Goal: Task Accomplishment & Management: Manage account settings

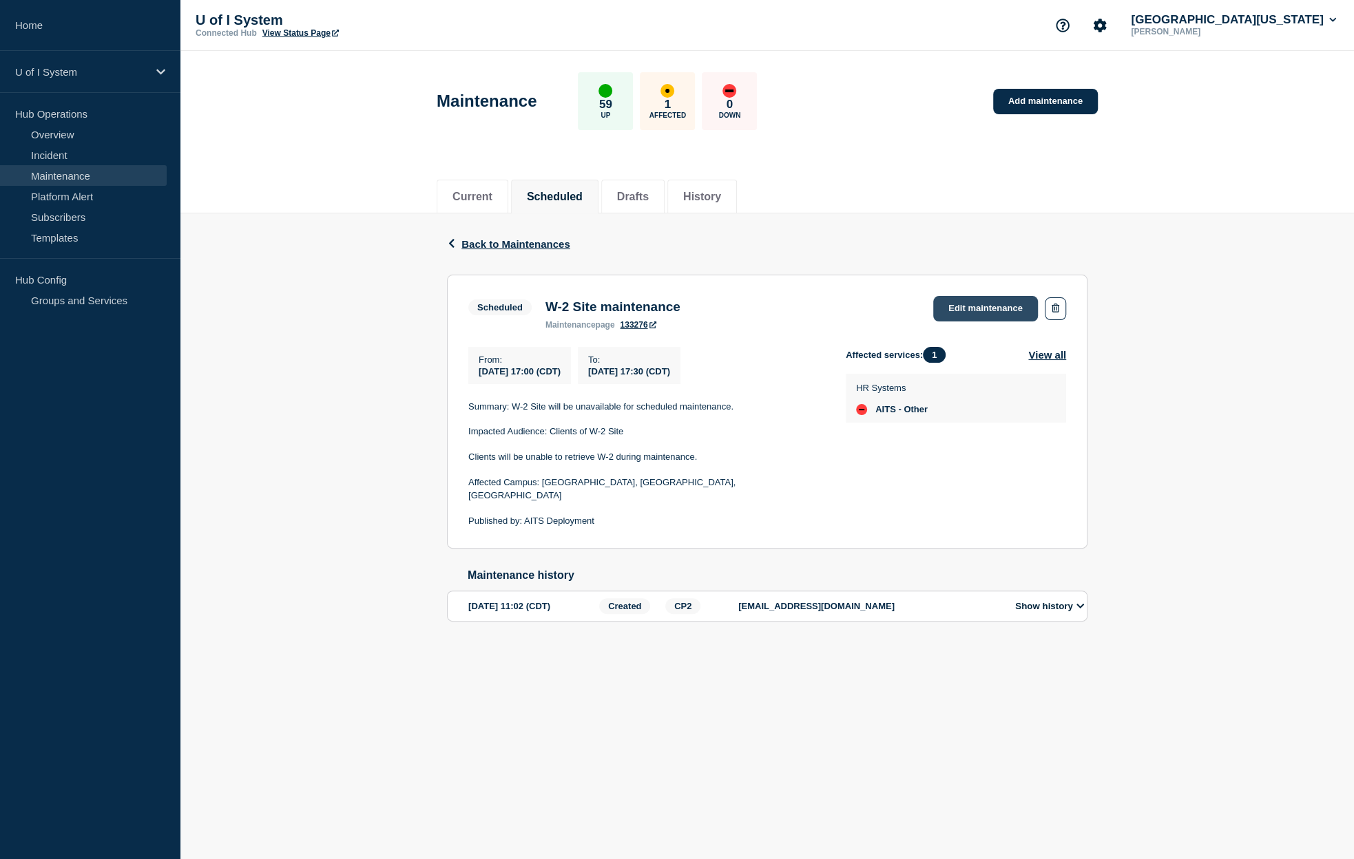
click at [975, 310] on link "Edit maintenance" at bounding box center [985, 308] width 105 height 25
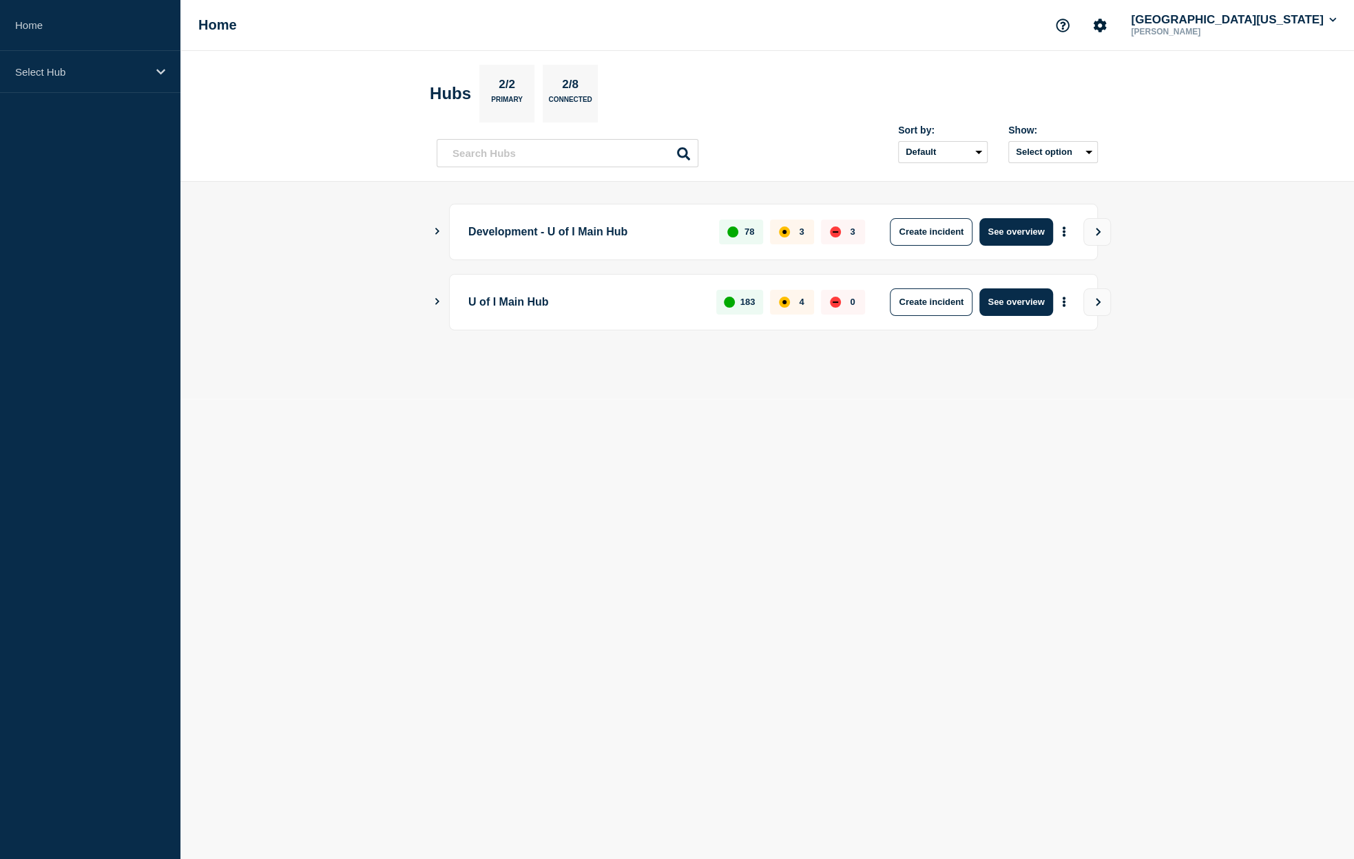
click at [439, 299] on icon "Show Connected Hubs" at bounding box center [436, 301] width 9 height 7
click at [1014, 370] on button "See overview" at bounding box center [1015, 373] width 73 height 28
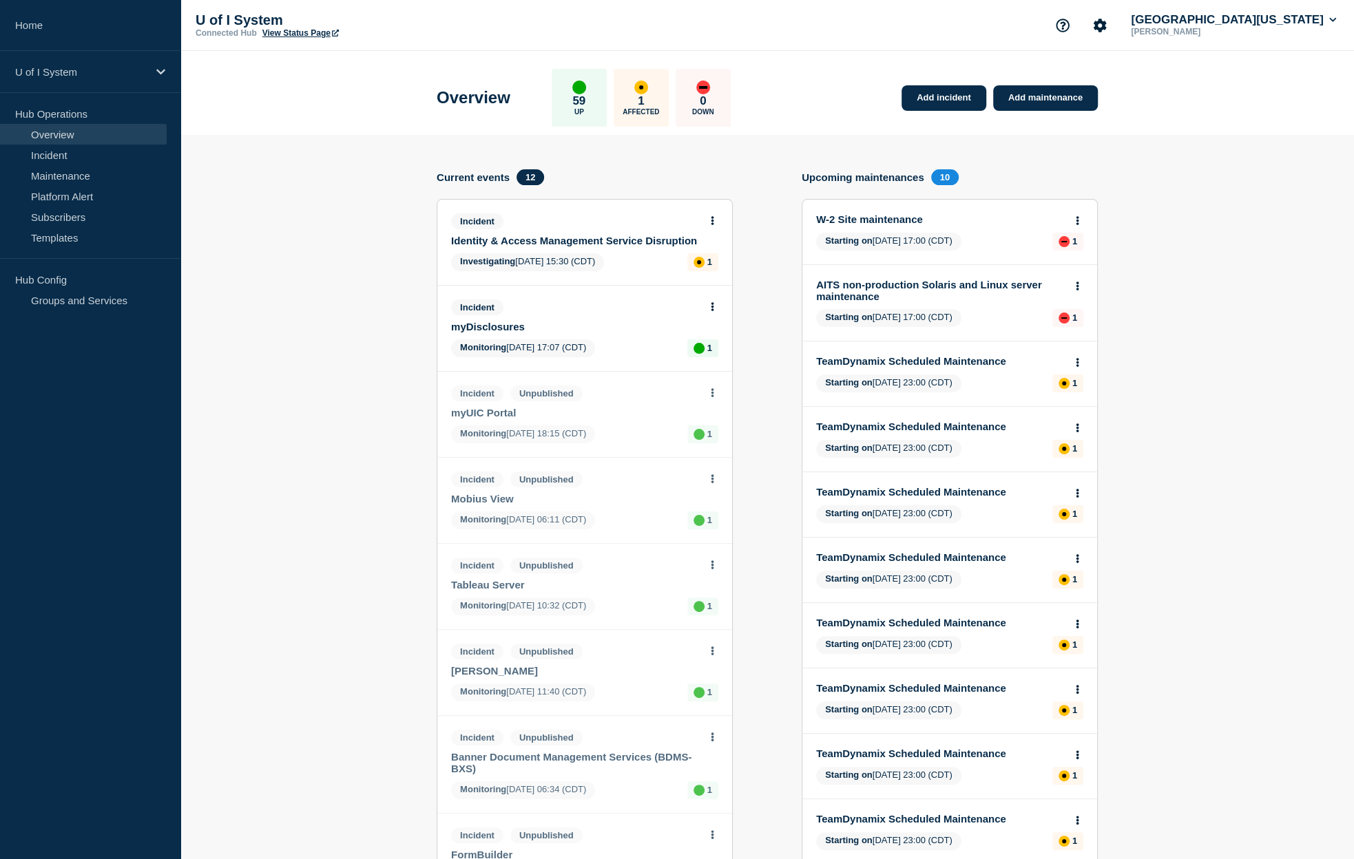
click at [872, 219] on link "W-2 Site maintenance" at bounding box center [940, 219] width 249 height 12
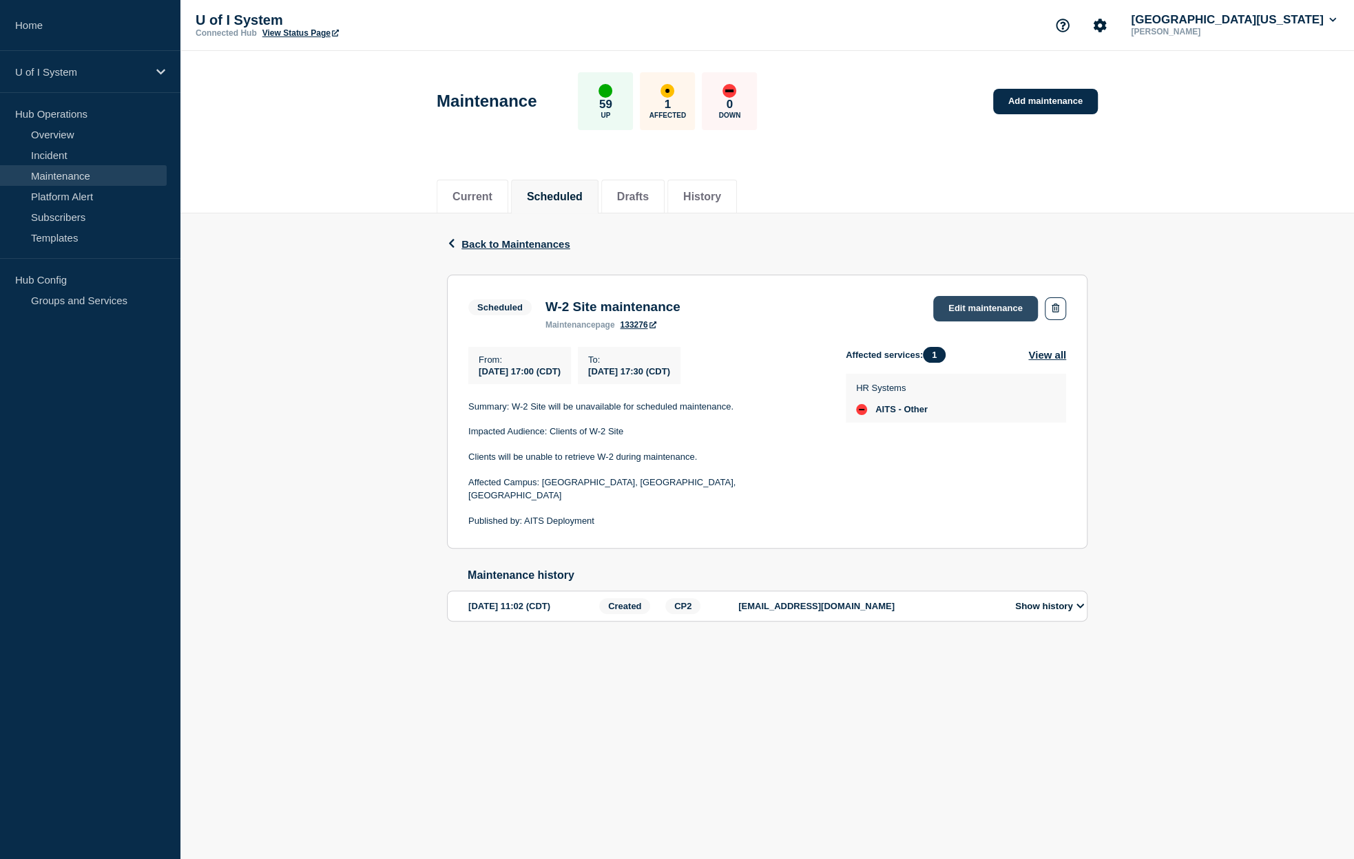
click at [957, 313] on link "Edit maintenance" at bounding box center [985, 308] width 105 height 25
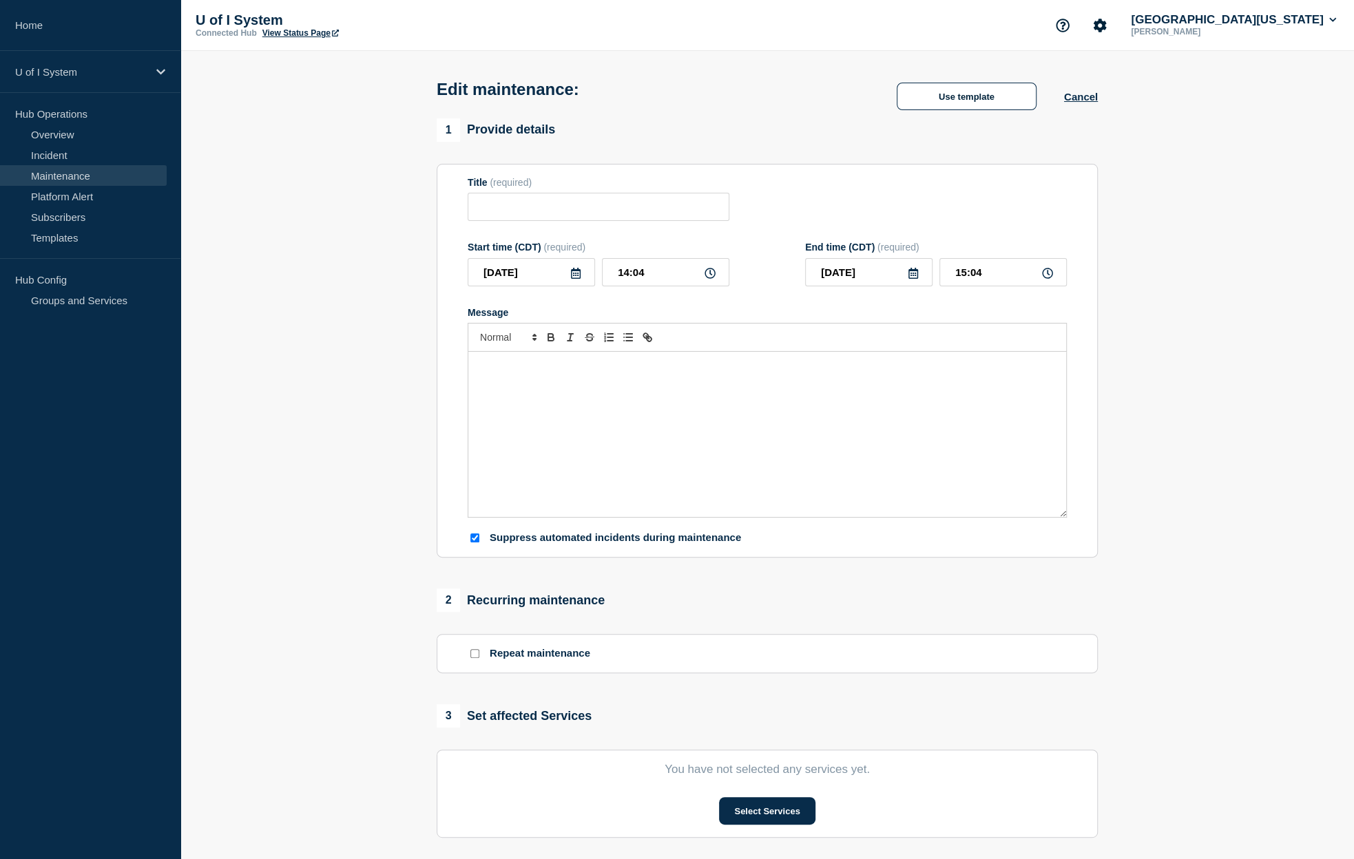
type input "W-2 Site maintenance"
type input "[DATE]"
type input "17:00"
type input "[DATE]"
type input "17:30"
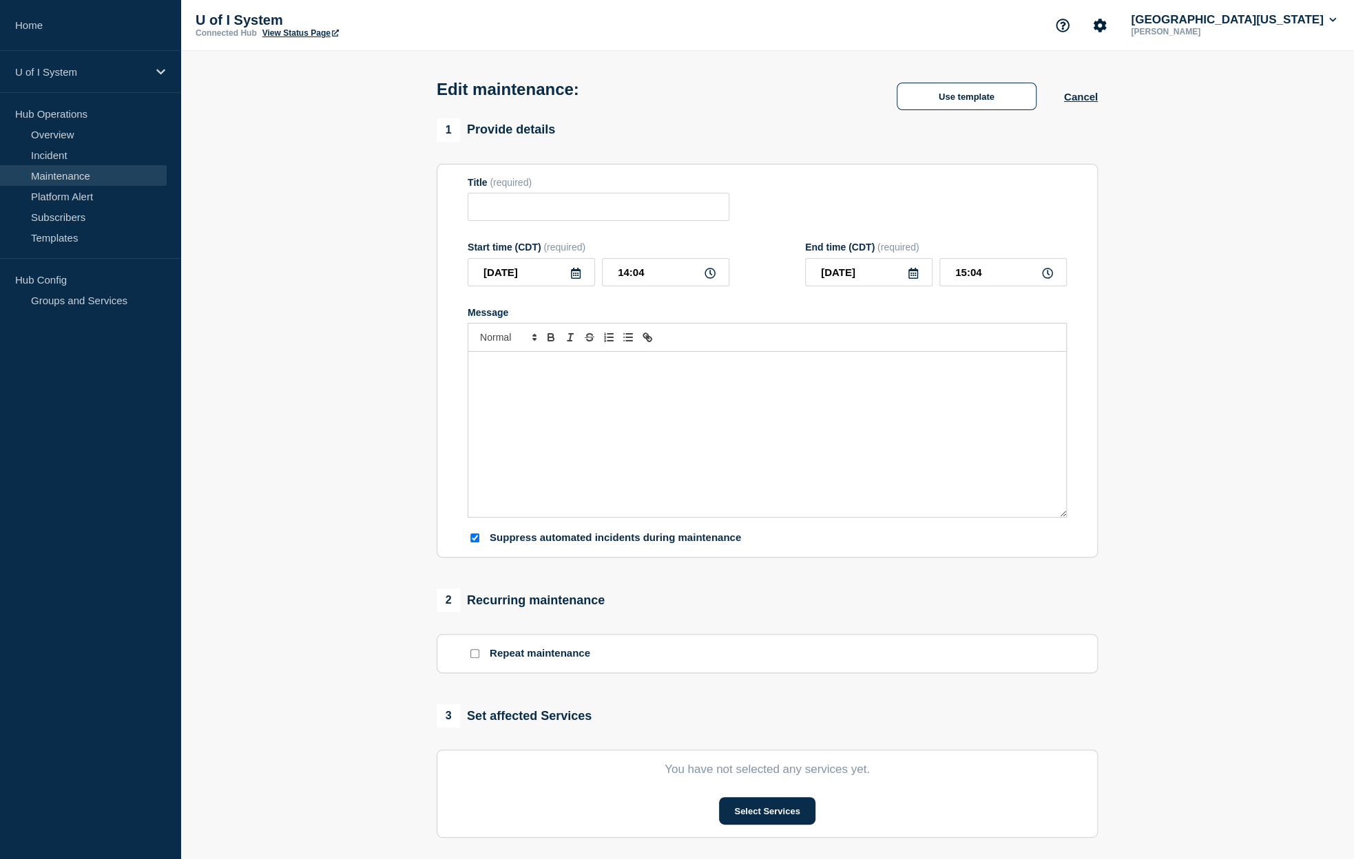
checkbox input "true"
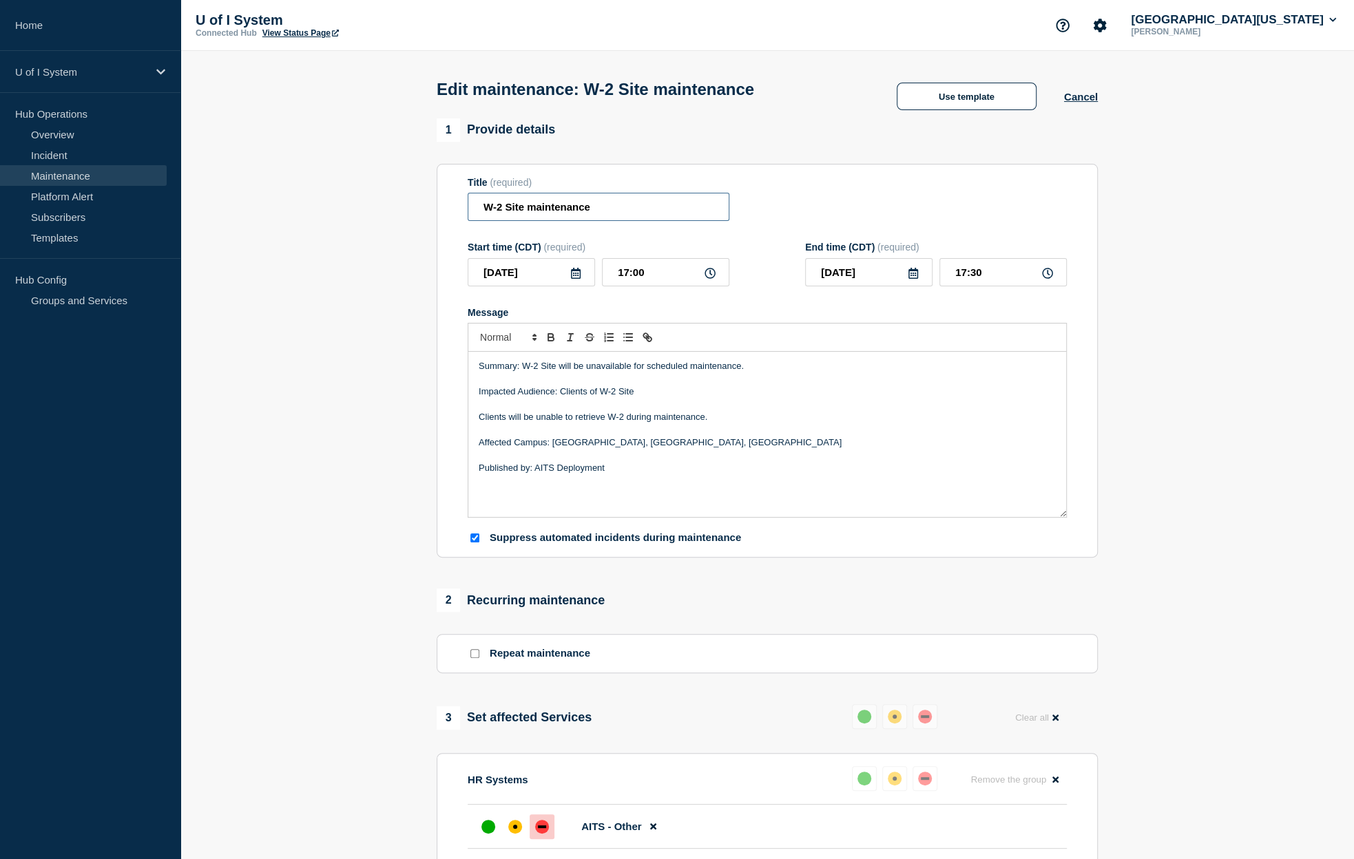
click at [479, 214] on input "W-2 Site maintenance" at bounding box center [599, 207] width 262 height 28
click at [556, 208] on input "Form W-2 Site maintenance" at bounding box center [599, 207] width 262 height 28
type input "Form W-2 Site Maintenance"
click at [521, 369] on p "Summary: W-2 Site will be unavailable for scheduled maintenance." at bounding box center [767, 366] width 577 height 12
click at [583, 370] on p "Summary: Form W-2 Site will be unavailable for scheduled maintenance." at bounding box center [767, 366] width 577 height 12
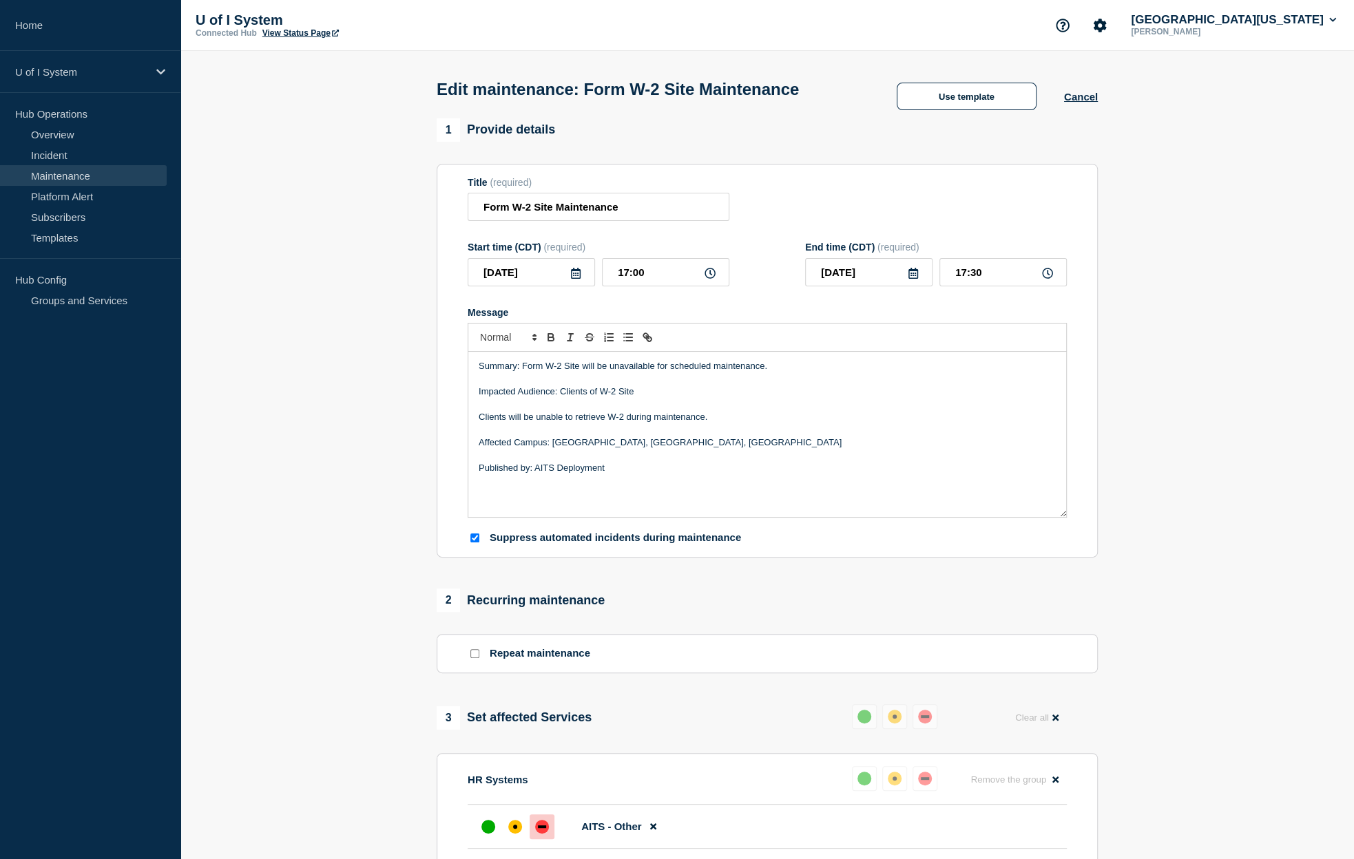
click at [722, 424] on p "Clients will be unable to retrieve W-2 during maintenance." at bounding box center [767, 417] width 577 height 12
drag, startPoint x: 744, startPoint y: 423, endPoint x: 481, endPoint y: 426, distance: 263.1
click at [481, 424] on p "Clients will be unable to retrieve W-2 during maintenance." at bounding box center [767, 417] width 577 height 12
click at [535, 420] on li "Clients will be unable to retrieve Form W-2, Form 1042-S or Form 1095-C during …" at bounding box center [774, 417] width 564 height 12
click at [1236, 459] on section "1 Provide details Title (required) Form W-2 Site Maintenance Start time (CDT) (…" at bounding box center [766, 632] width 1173 height 1028
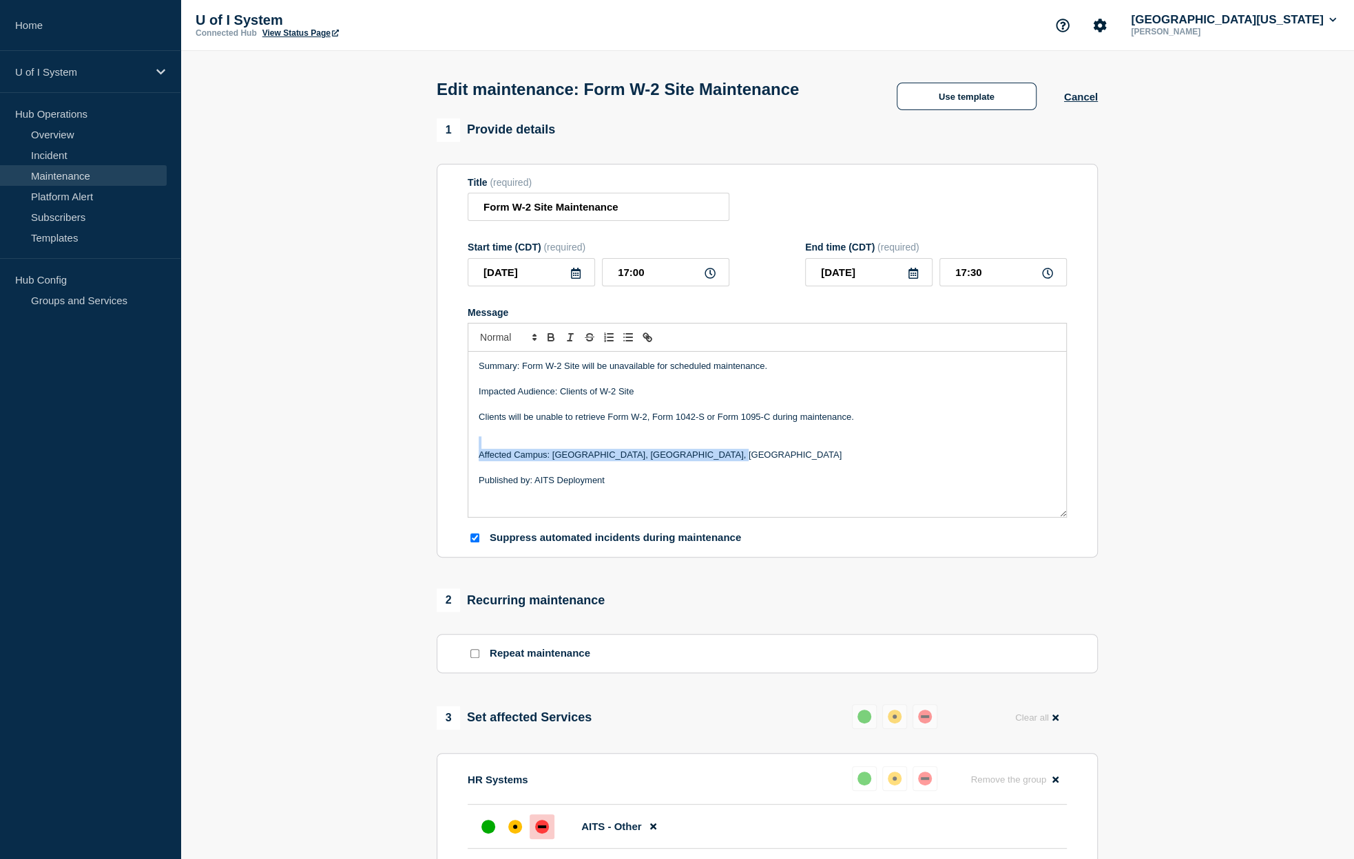
drag, startPoint x: 717, startPoint y: 461, endPoint x: 553, endPoint y: 455, distance: 164.0
click at [553, 455] on div "Summary: Form W-2 Site will be unavailable for scheduled maintenance. Impacted …" at bounding box center [767, 434] width 598 height 165
click at [725, 499] on div "Summary: Form W-2 Site will be unavailable for scheduled maintenance. Impacted …" at bounding box center [767, 434] width 598 height 165
click at [720, 461] on p "Affected Campus: [GEOGRAPHIC_DATA], [GEOGRAPHIC_DATA], [GEOGRAPHIC_DATA]" at bounding box center [767, 455] width 577 height 12
click at [1226, 305] on section "1 Provide details Title (required) Form W-2 Site Maintenance Start time (CDT) (…" at bounding box center [766, 632] width 1173 height 1028
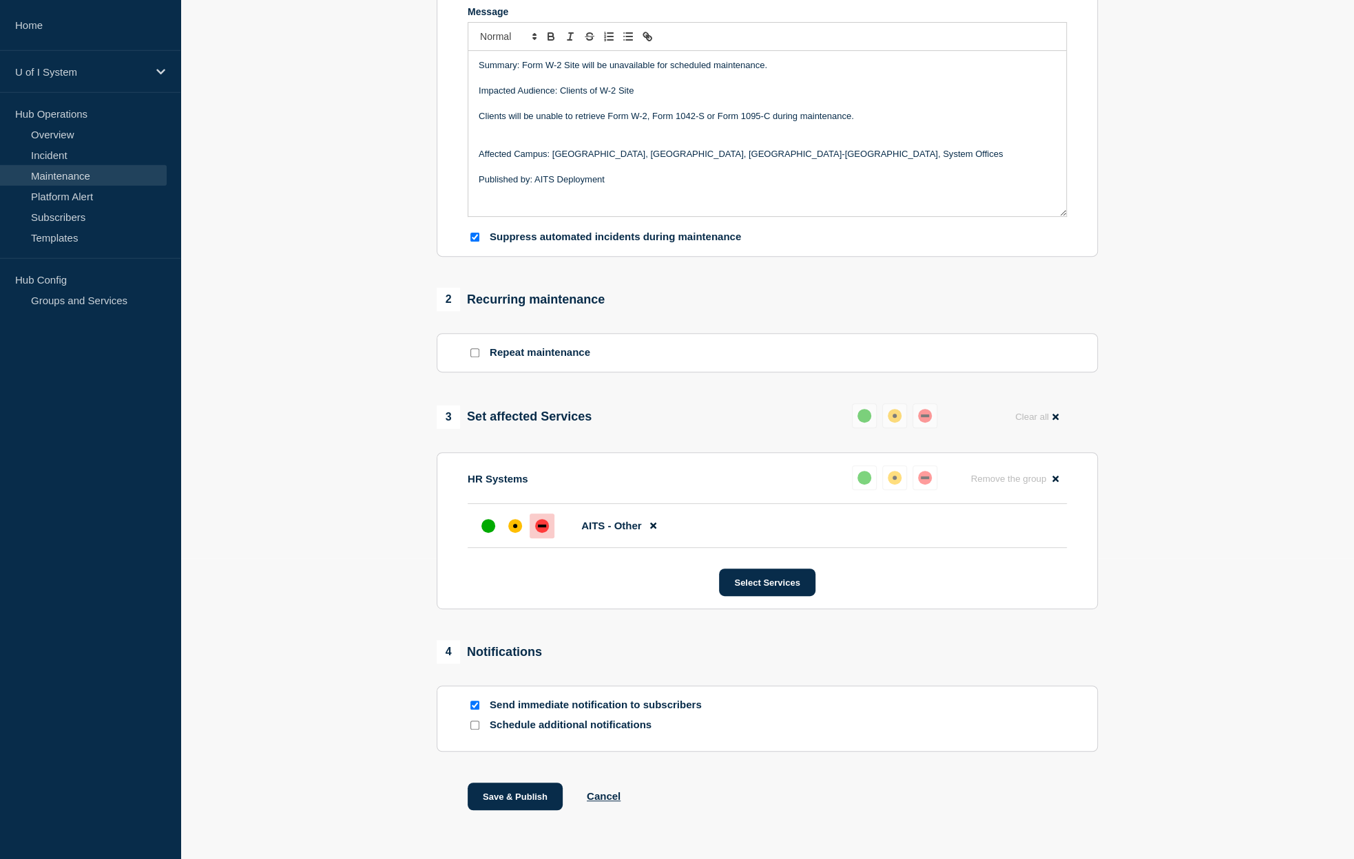
scroll to position [353, 0]
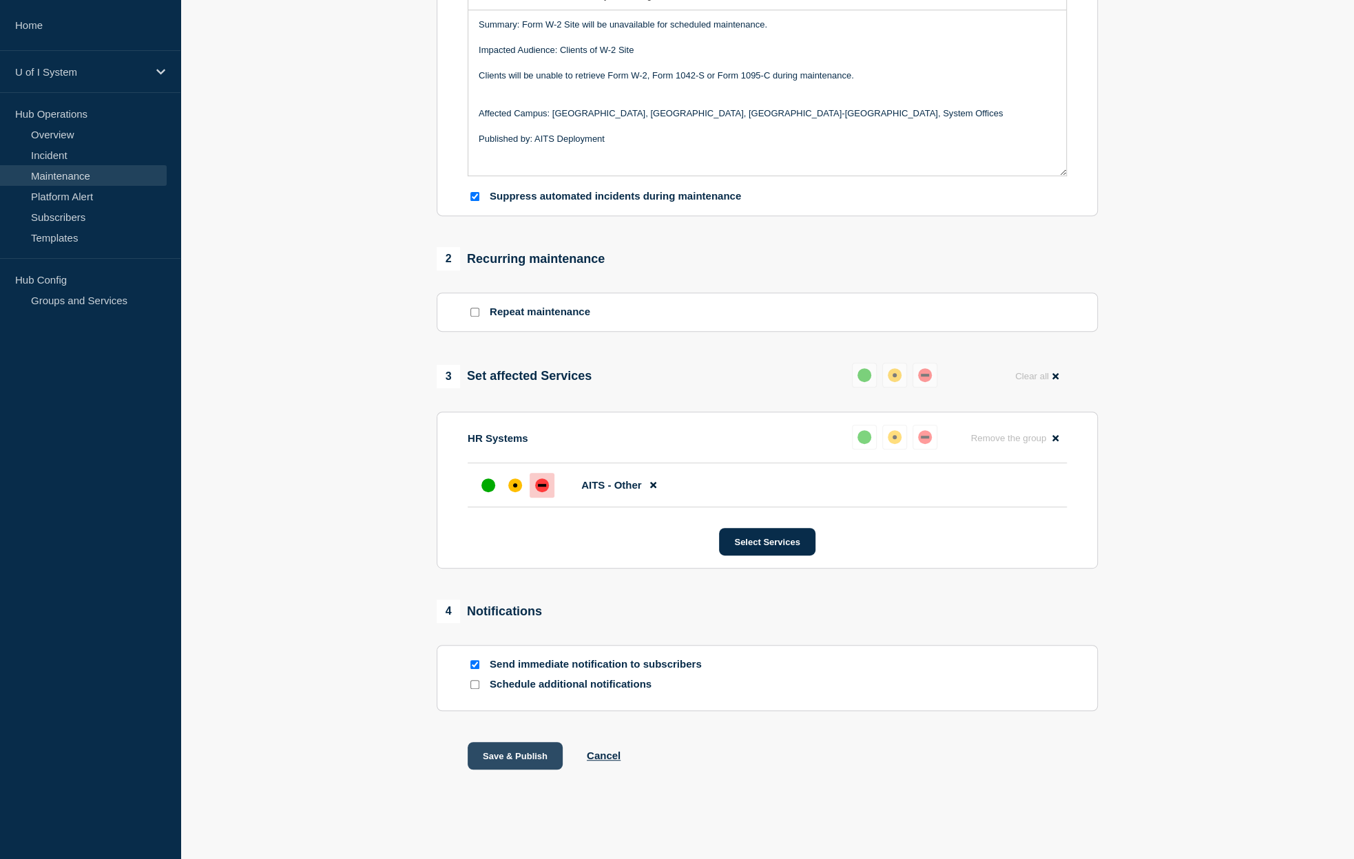
click at [544, 753] on button "Save & Publish" at bounding box center [515, 756] width 95 height 28
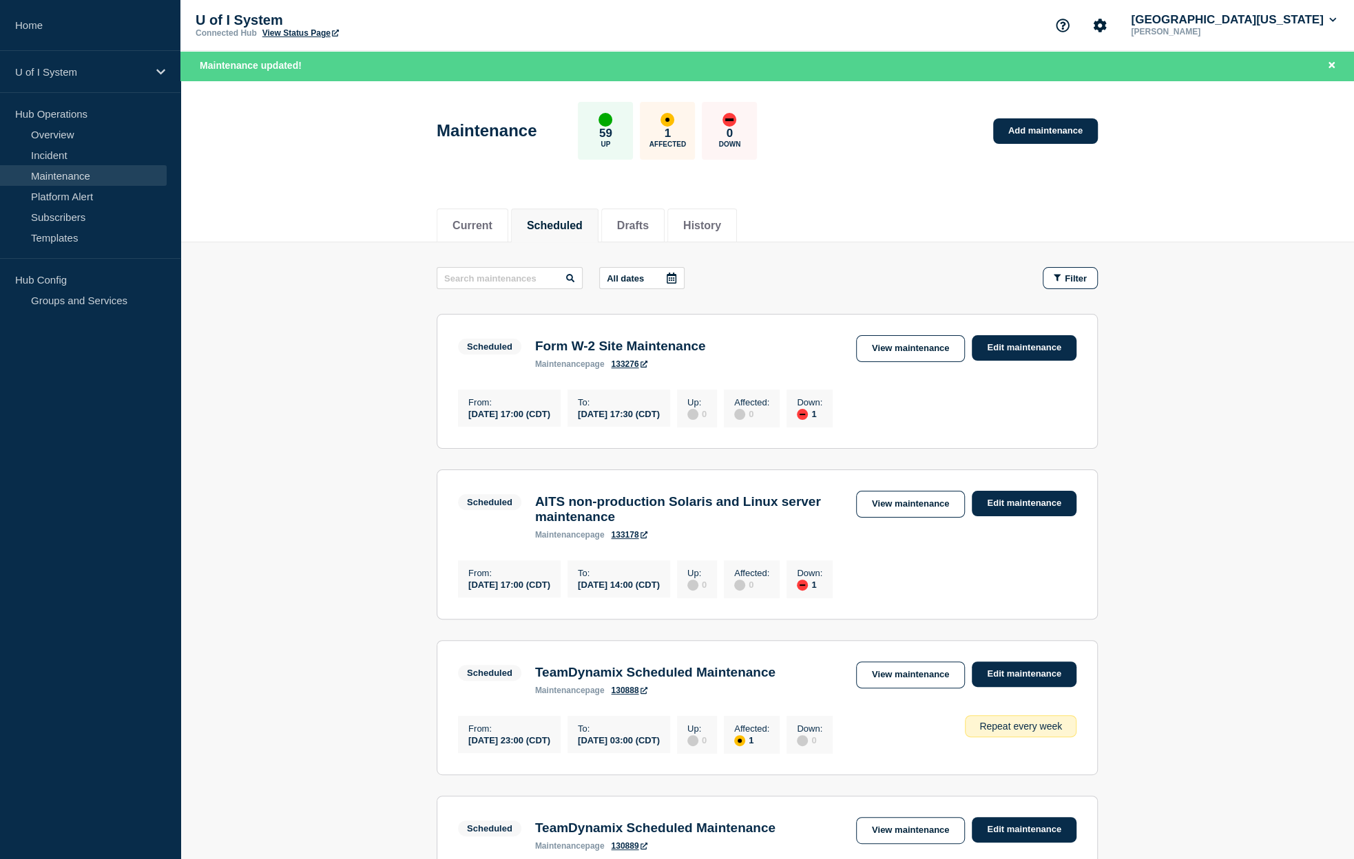
click at [929, 347] on link "View maintenance" at bounding box center [910, 348] width 109 height 27
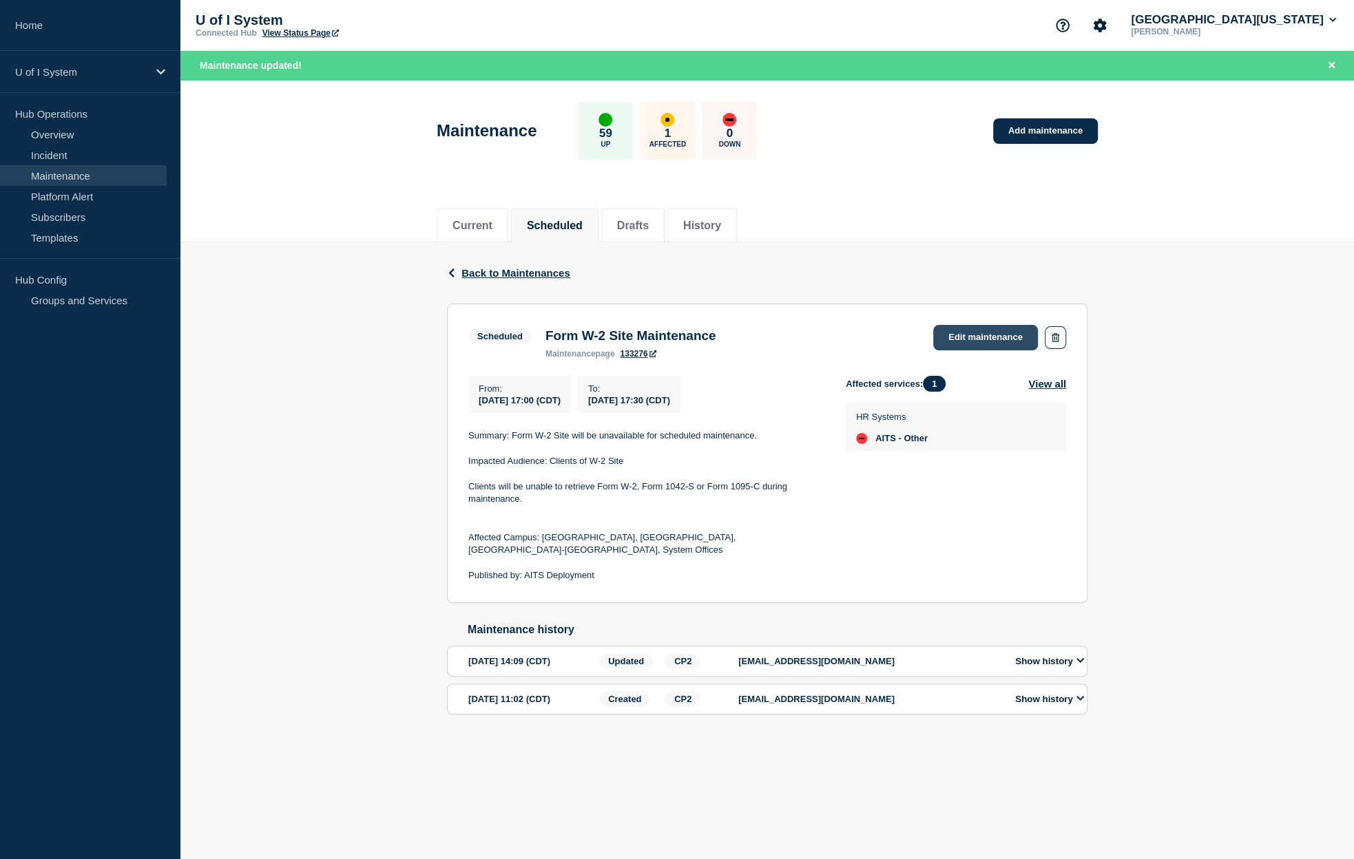
click at [1009, 339] on link "Edit maintenance" at bounding box center [985, 337] width 105 height 25
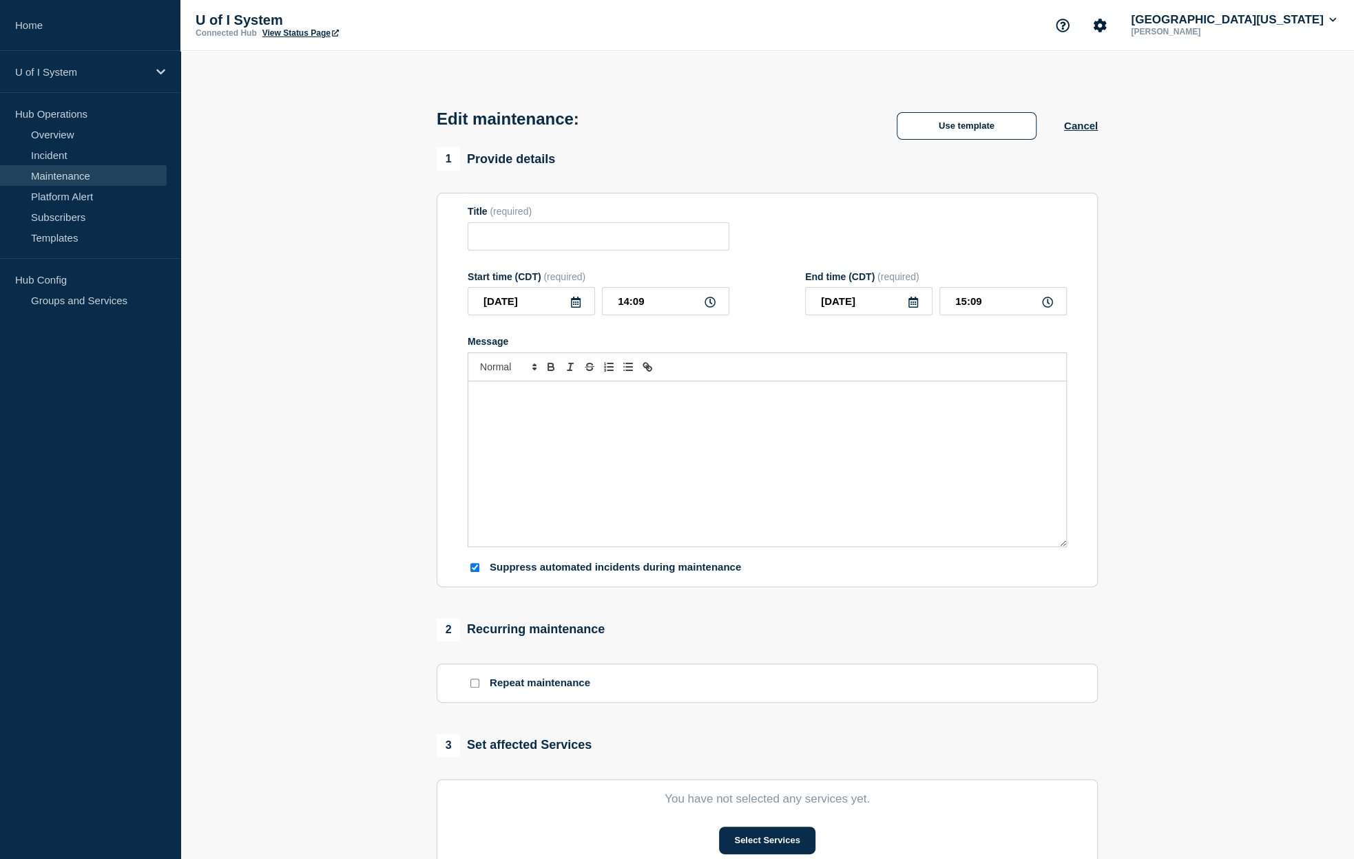
type input "Form W-2 Site Maintenance"
type input "[DATE]"
type input "17:00"
type input "[DATE]"
type input "17:30"
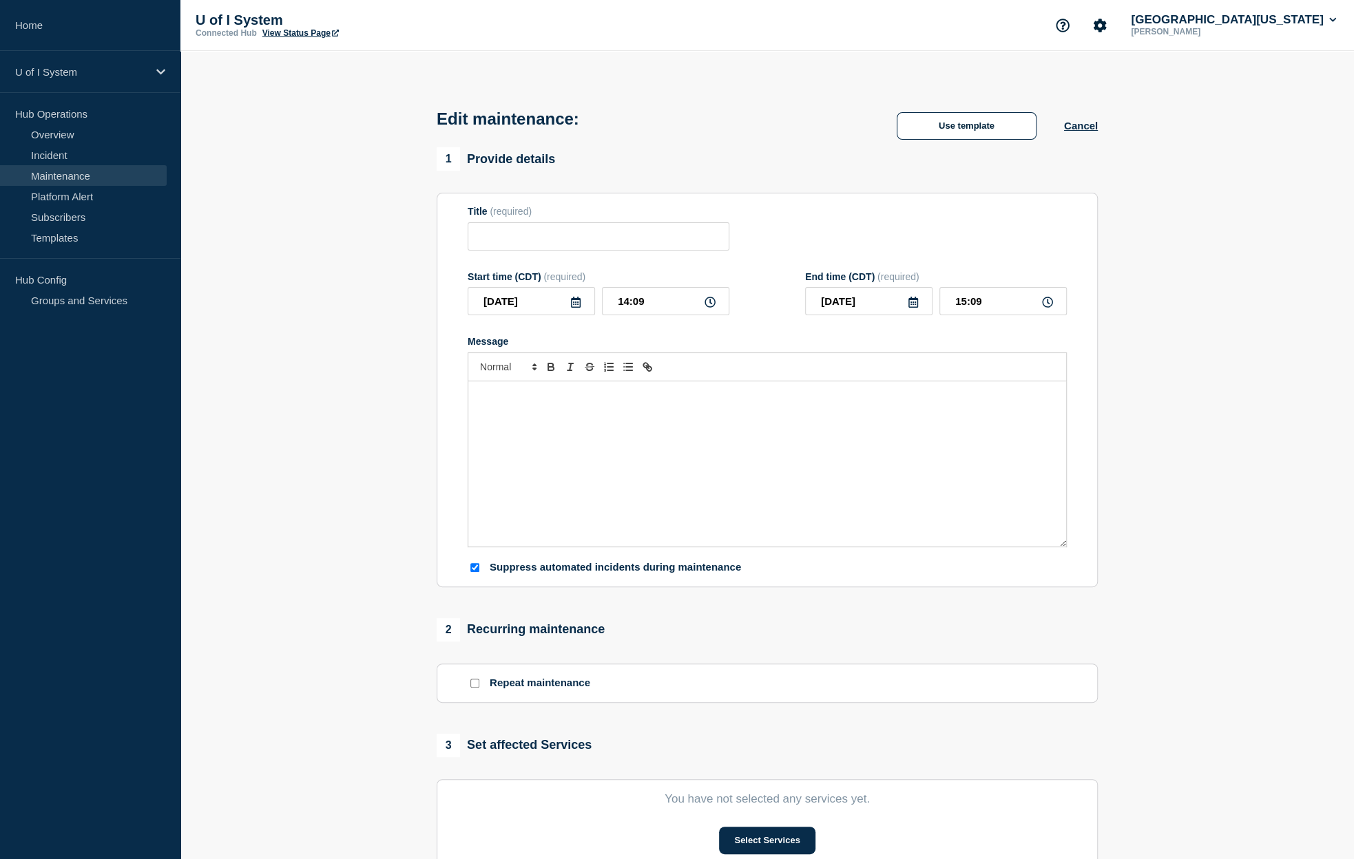
checkbox input "true"
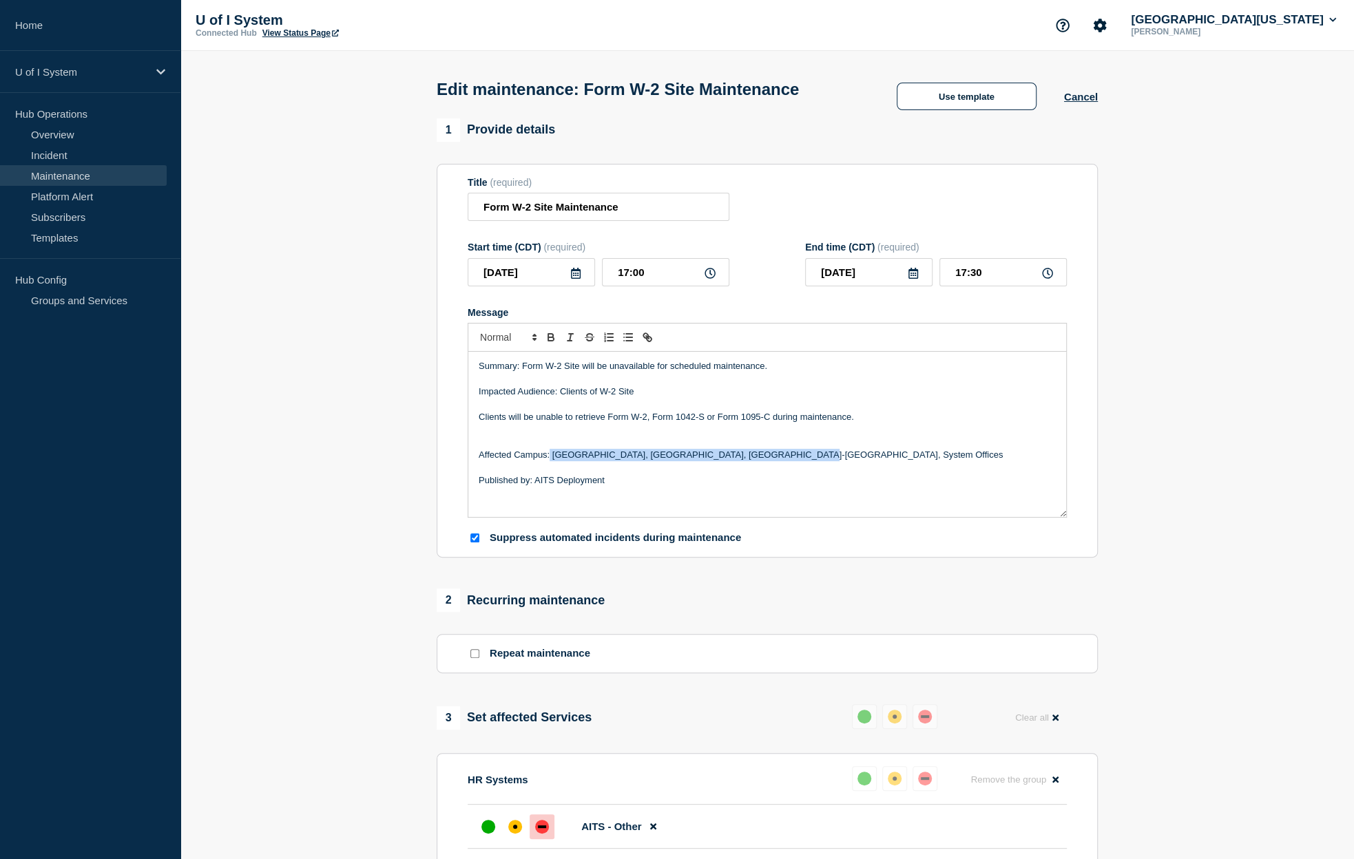
drag, startPoint x: 550, startPoint y: 461, endPoint x: 788, endPoint y: 463, distance: 238.3
click at [788, 461] on p "Affected Campus: [GEOGRAPHIC_DATA], [GEOGRAPHIC_DATA], [GEOGRAPHIC_DATA]-[GEOGR…" at bounding box center [767, 455] width 577 height 12
click at [561, 461] on p "Affected Campus:" at bounding box center [767, 455] width 577 height 12
drag, startPoint x: 684, startPoint y: 461, endPoint x: 550, endPoint y: 464, distance: 133.6
click at [550, 461] on p "Affected Campus: All University of [US_STATE] System" at bounding box center [767, 455] width 577 height 12
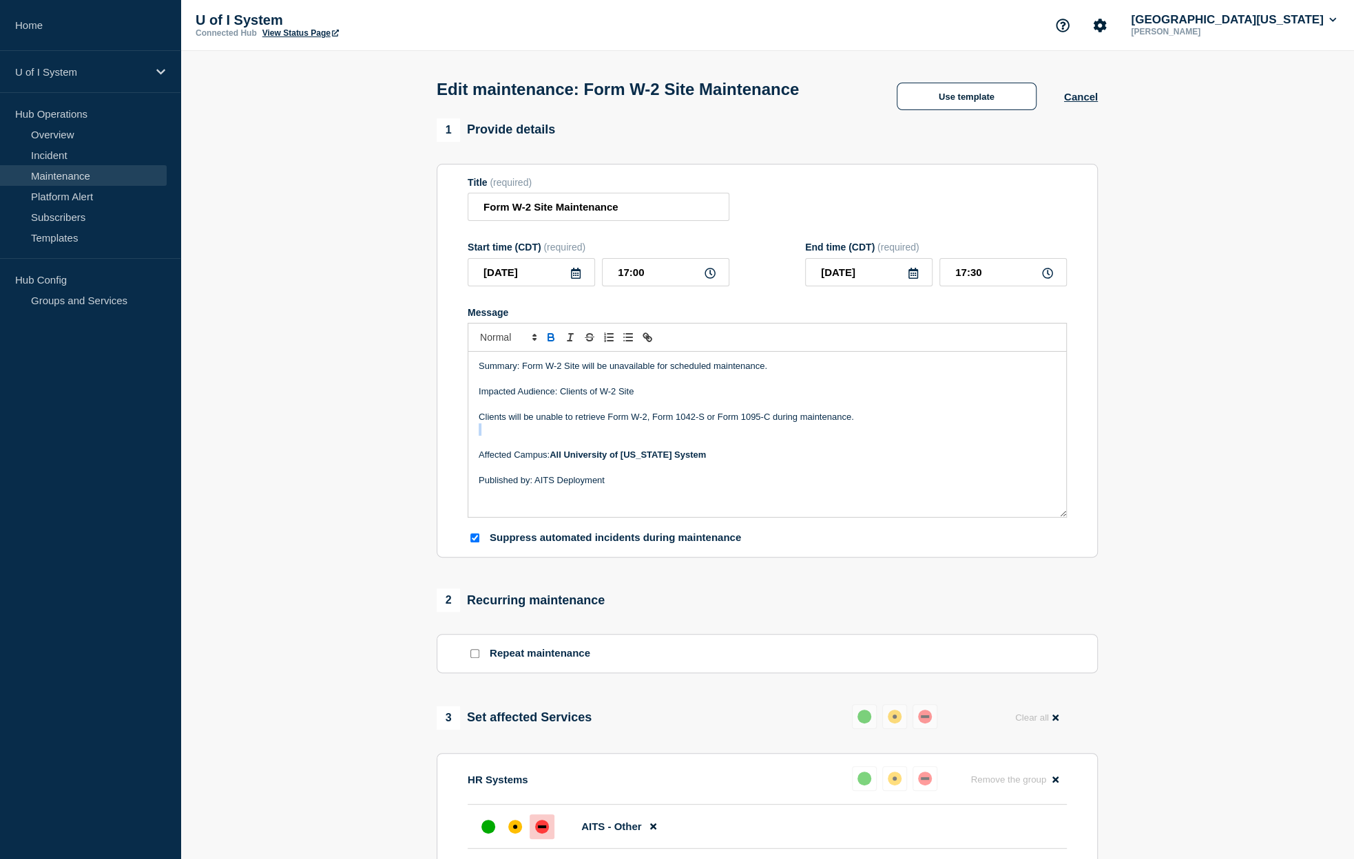
click at [909, 435] on div "Summary: Form W-2 Site will be unavailable for scheduled maintenance. Impacted …" at bounding box center [767, 434] width 598 height 165
drag, startPoint x: 689, startPoint y: 456, endPoint x: 653, endPoint y: 457, distance: 35.8
click at [653, 457] on p "Affected Campus: All University of [US_STATE] System" at bounding box center [767, 455] width 577 height 12
click at [725, 436] on p "Message" at bounding box center [767, 430] width 577 height 12
drag, startPoint x: 550, startPoint y: 443, endPoint x: 603, endPoint y: 443, distance: 52.3
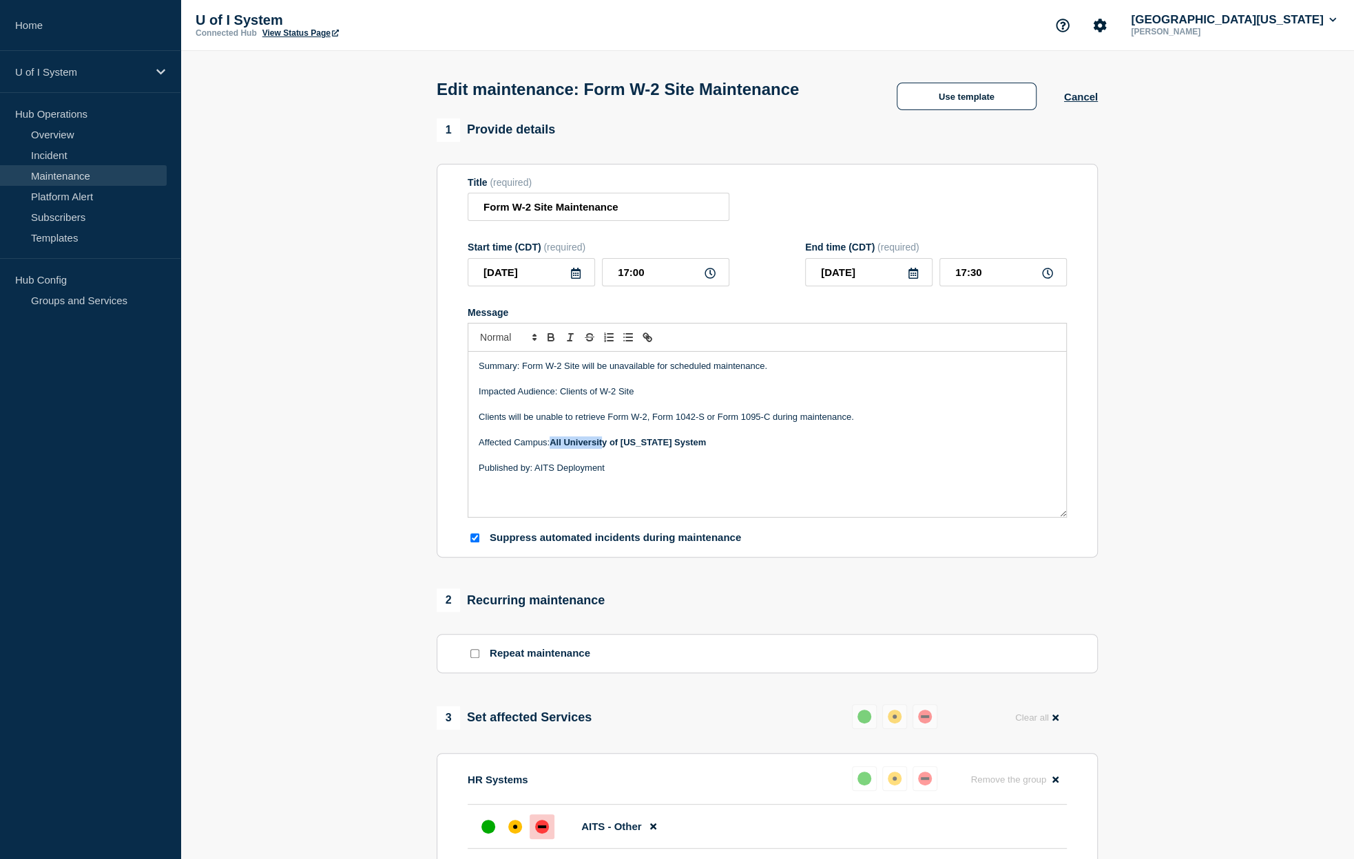
click at [603, 443] on p "Affected Campus: All University of [US_STATE] System" at bounding box center [767, 443] width 577 height 12
click at [560, 448] on strong "All University of [US_STATE] System" at bounding box center [628, 442] width 156 height 10
drag, startPoint x: 552, startPoint y: 451, endPoint x: 698, endPoint y: 450, distance: 146.7
click at [698, 449] on p "Affected Campus: All University of [US_STATE] System" at bounding box center [767, 443] width 577 height 12
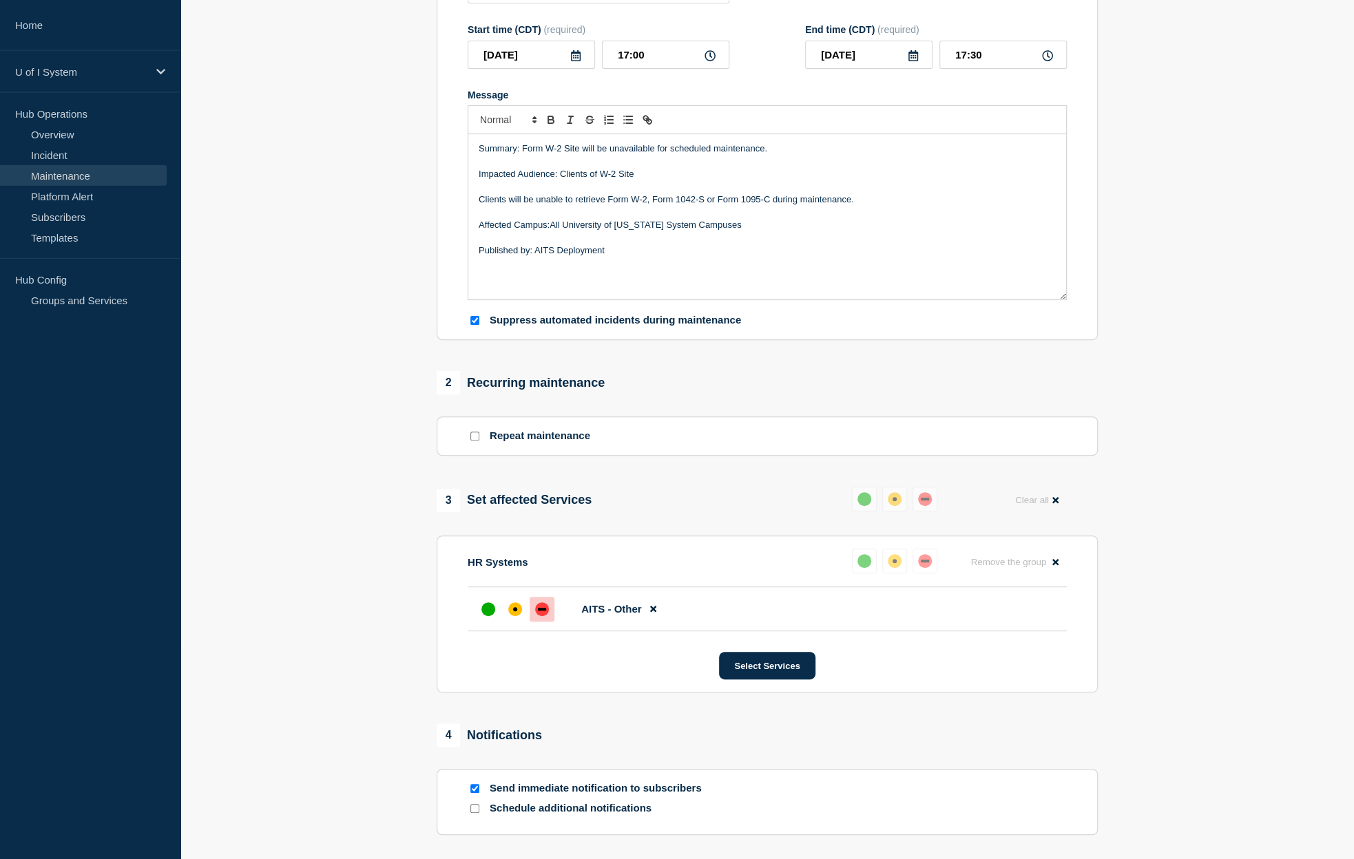
scroll to position [353, 0]
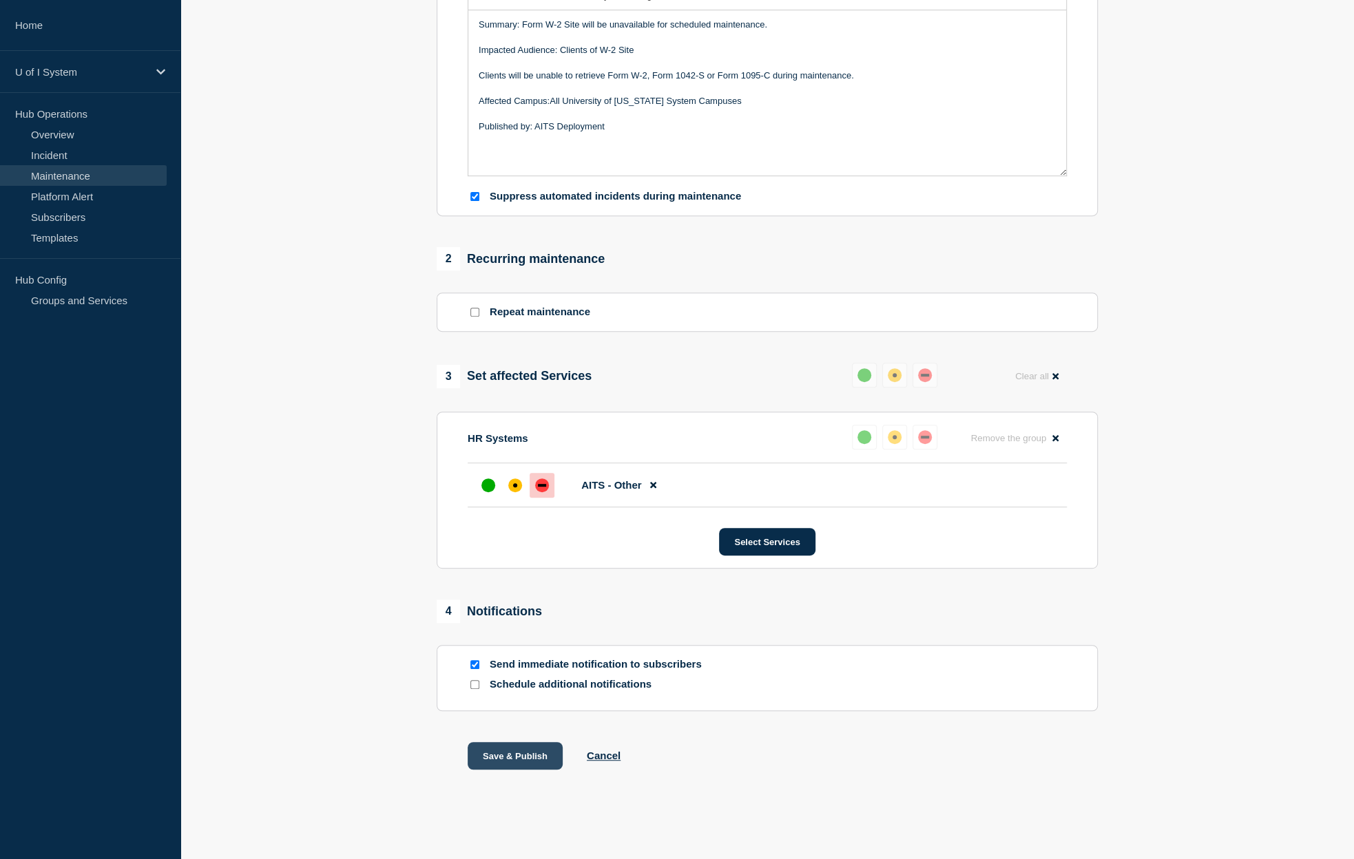
click at [528, 754] on button "Save & Publish" at bounding box center [515, 756] width 95 height 28
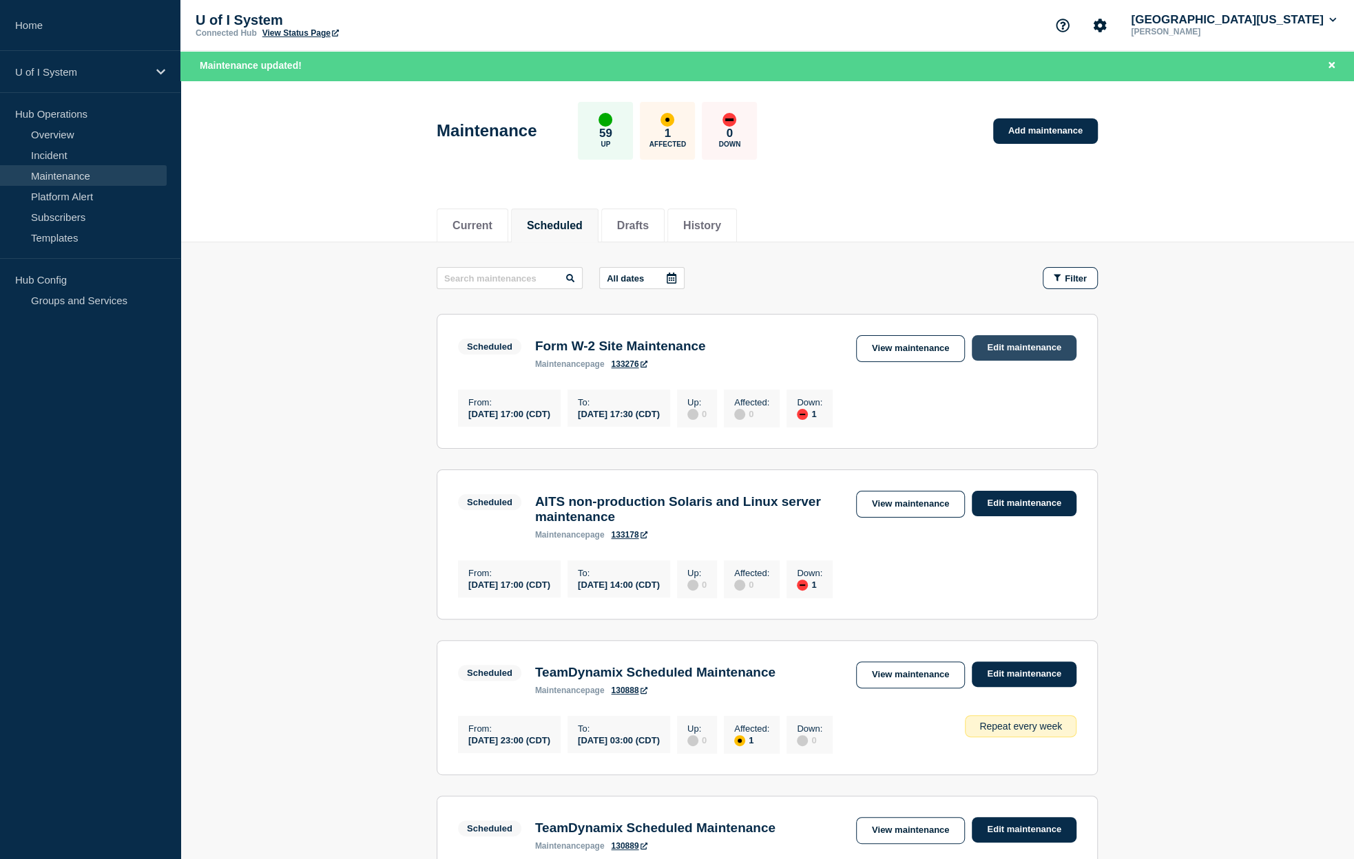
click at [1050, 349] on link "Edit maintenance" at bounding box center [1024, 347] width 105 height 25
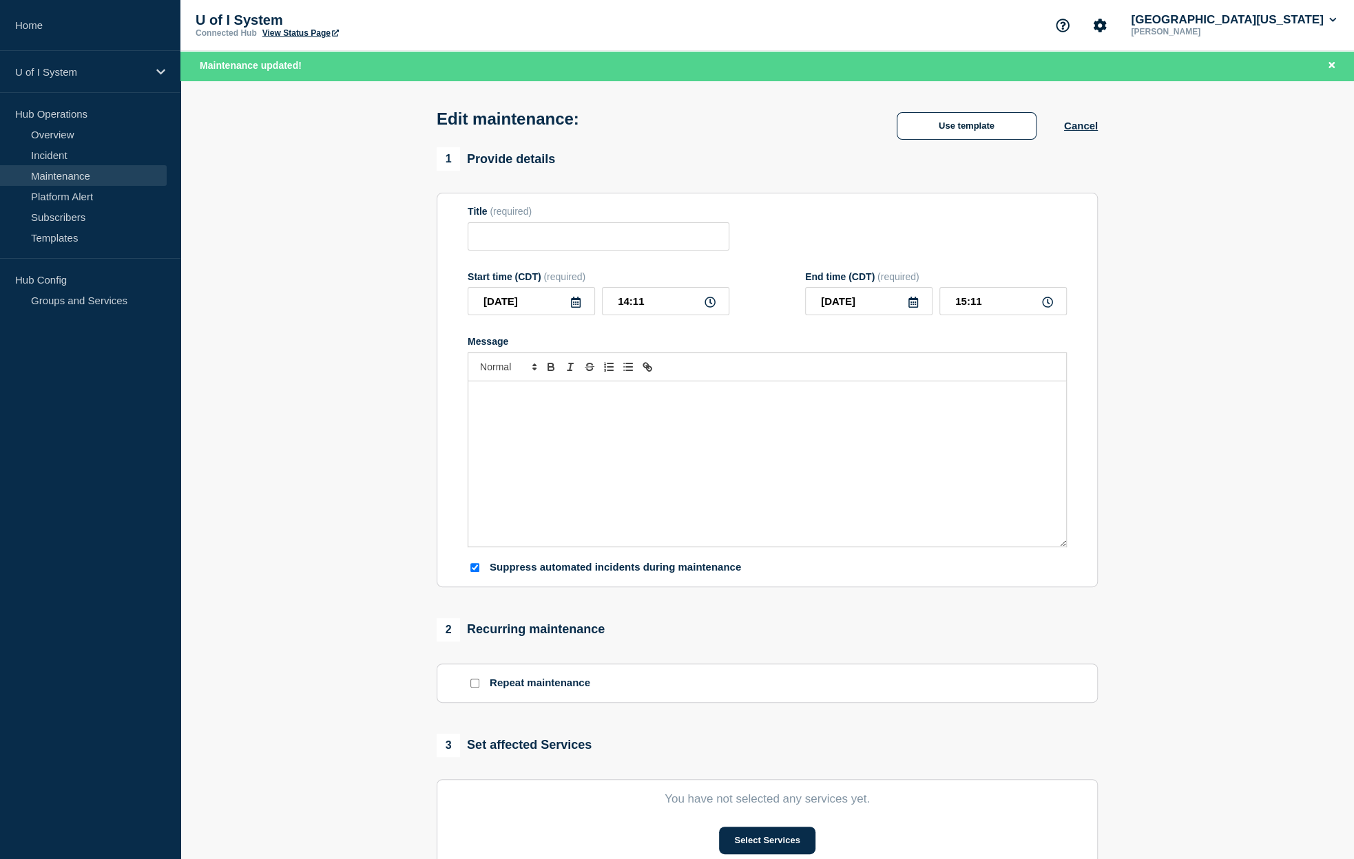
type input "Form W-2 Site Maintenance"
type input "[DATE]"
type input "17:00"
type input "[DATE]"
type input "17:30"
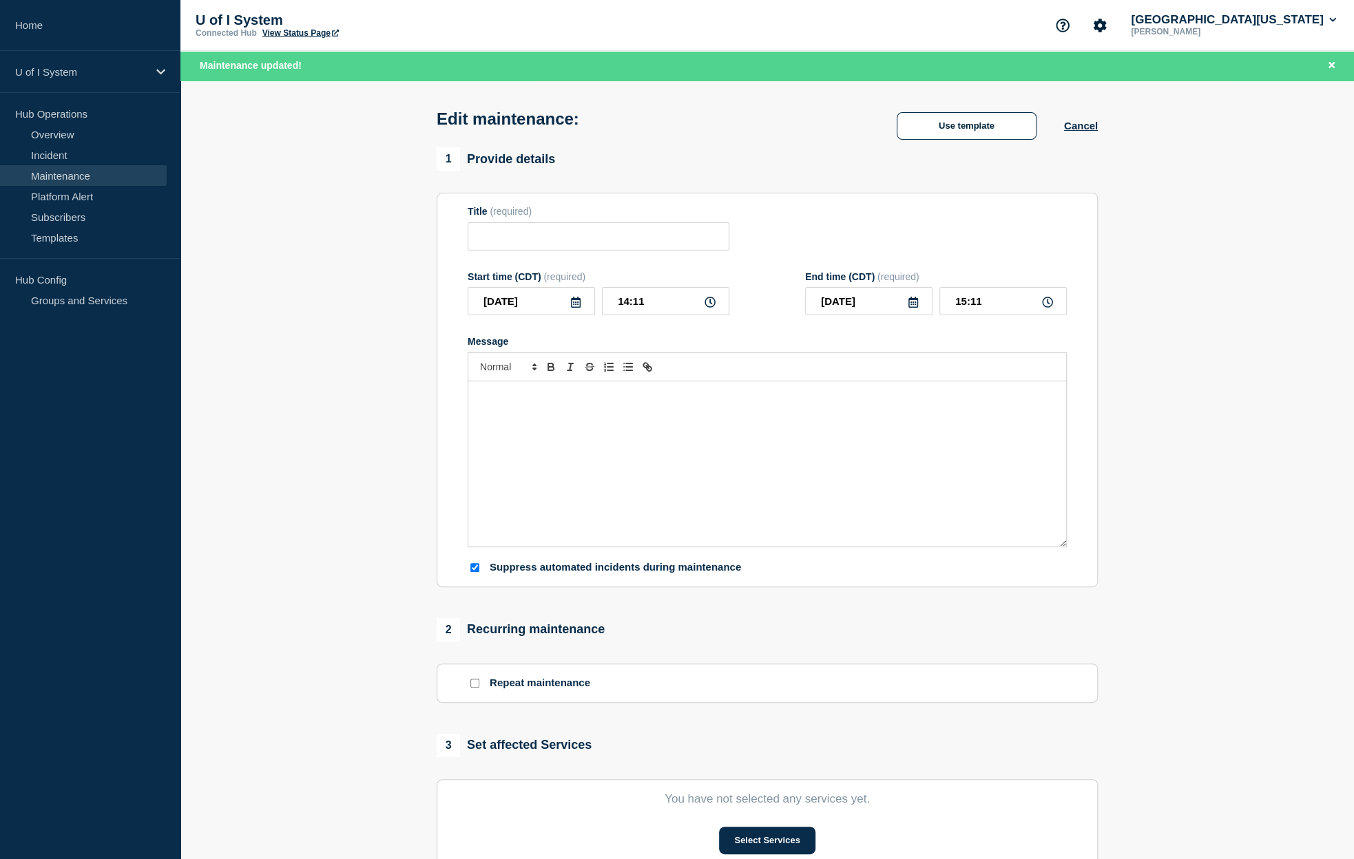
checkbox input "true"
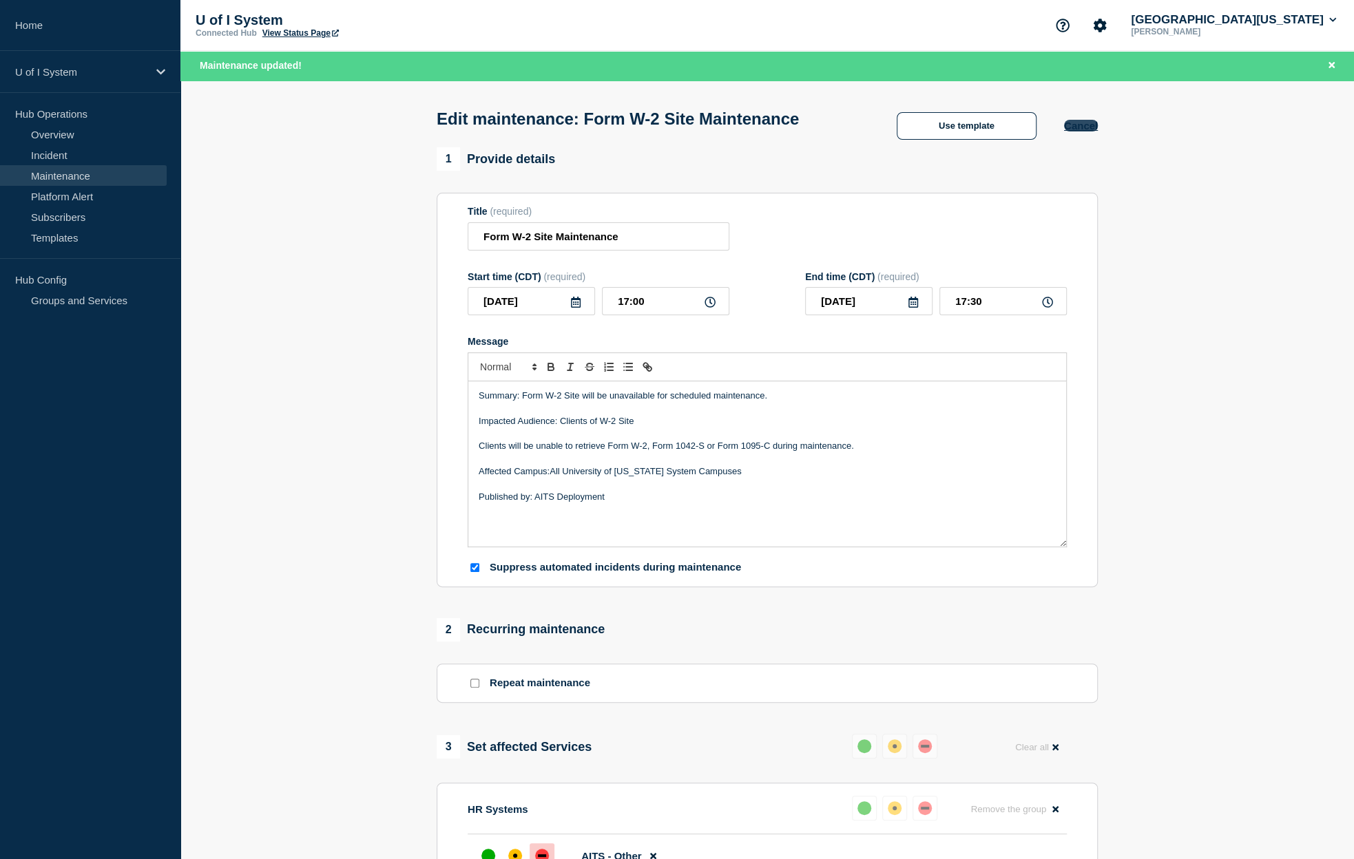
click at [1076, 132] on button "Cancel" at bounding box center [1081, 126] width 34 height 12
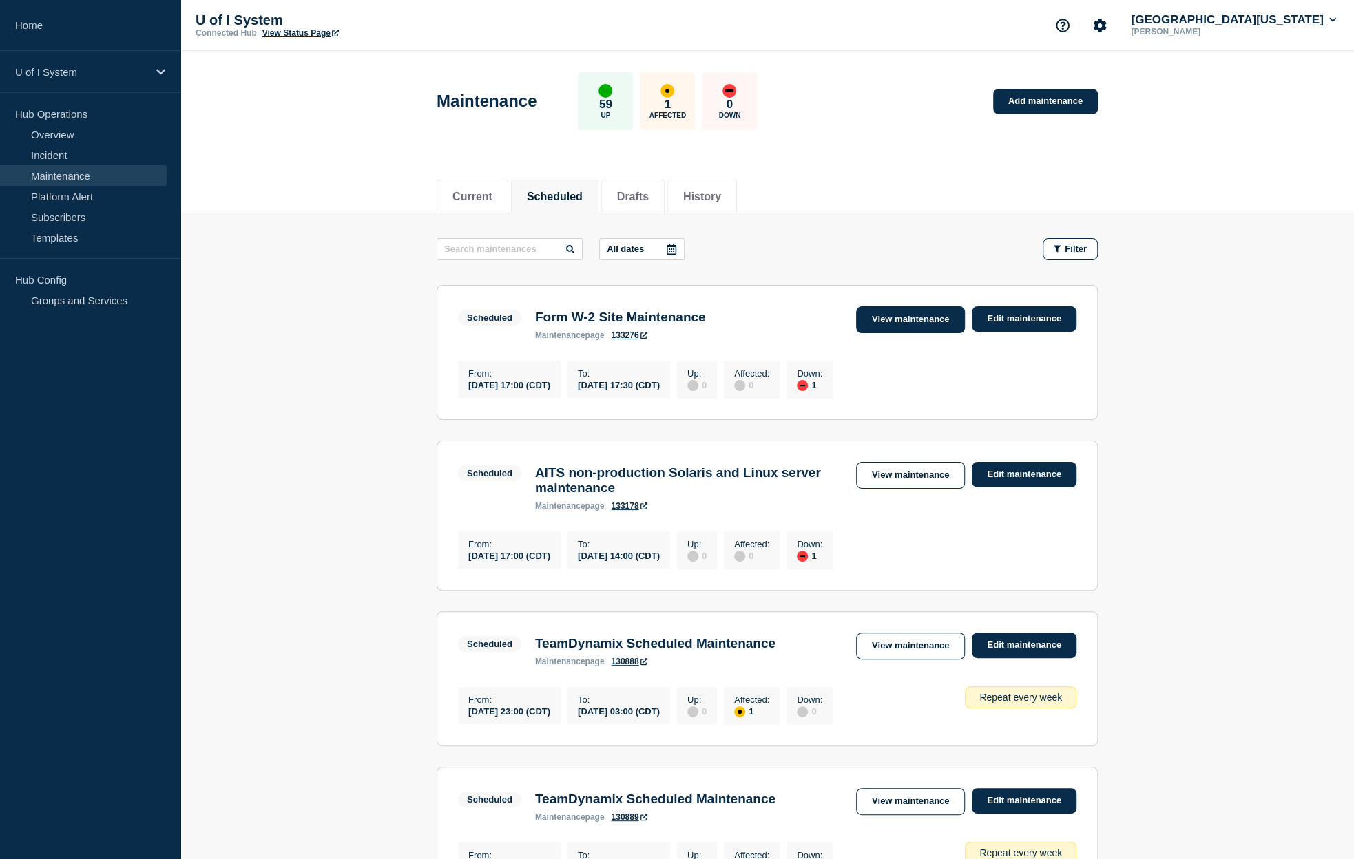
click at [930, 319] on link "View maintenance" at bounding box center [910, 319] width 109 height 27
